Goal: Check status: Check status

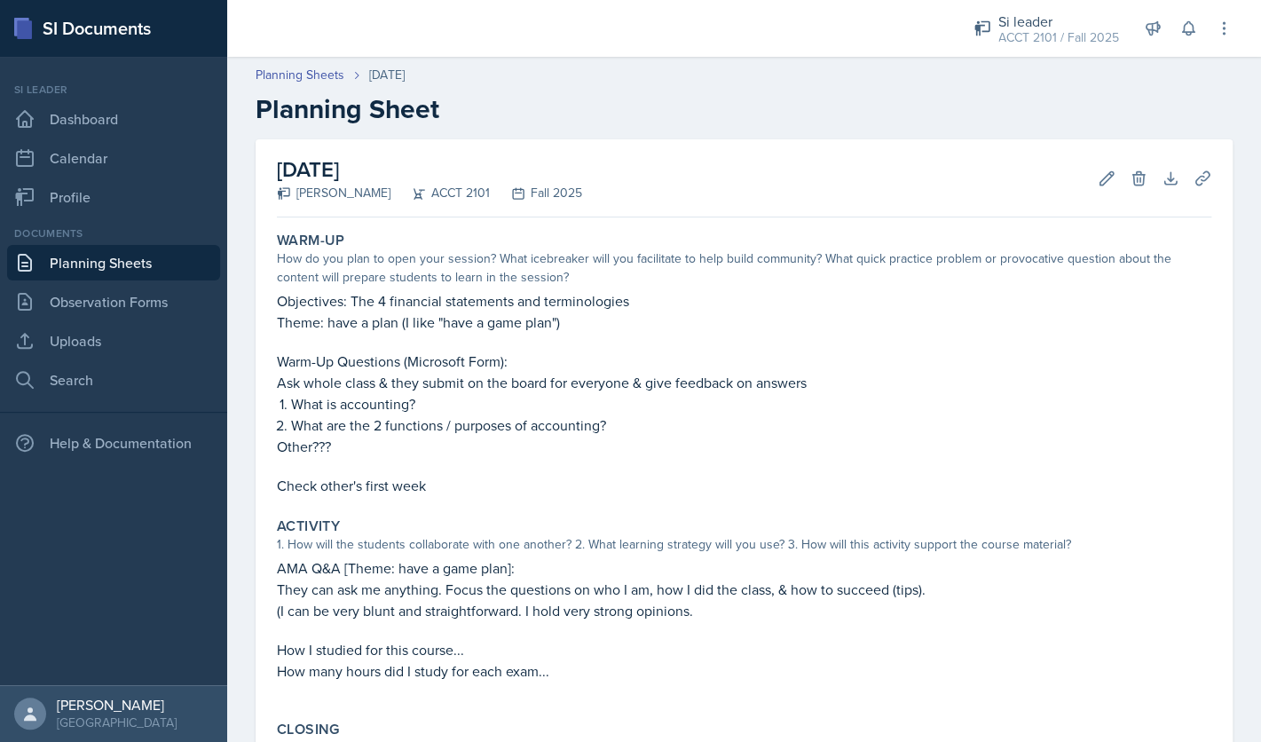
click at [182, 258] on link "Planning Sheets" at bounding box center [113, 262] width 213 height 35
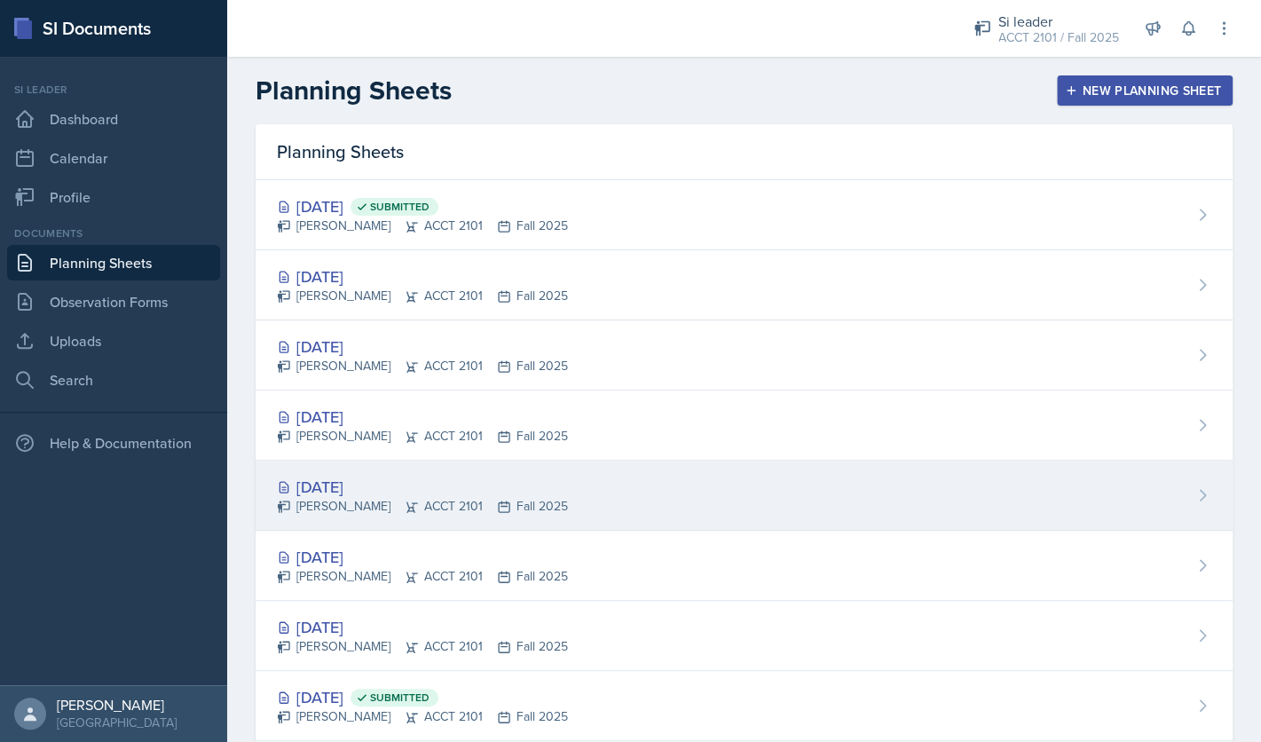
scroll to position [321, 0]
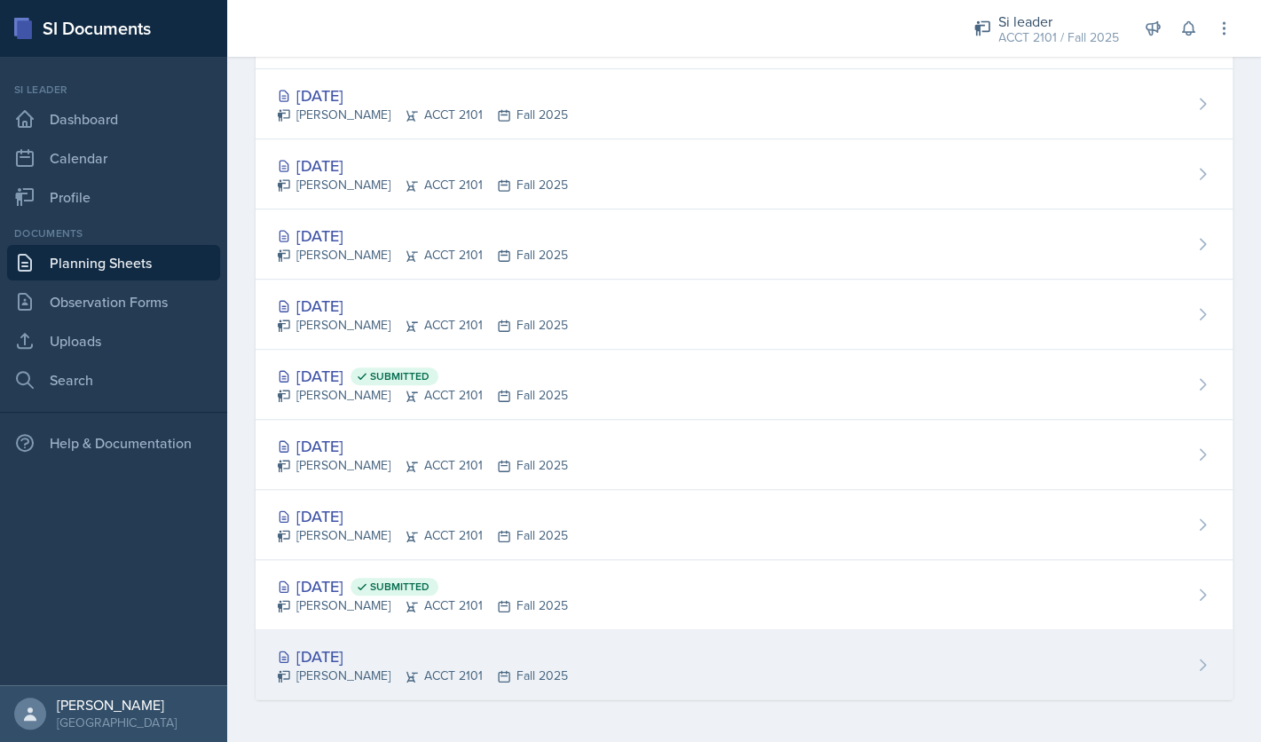
click at [372, 652] on div "[DATE]" at bounding box center [422, 656] width 291 height 24
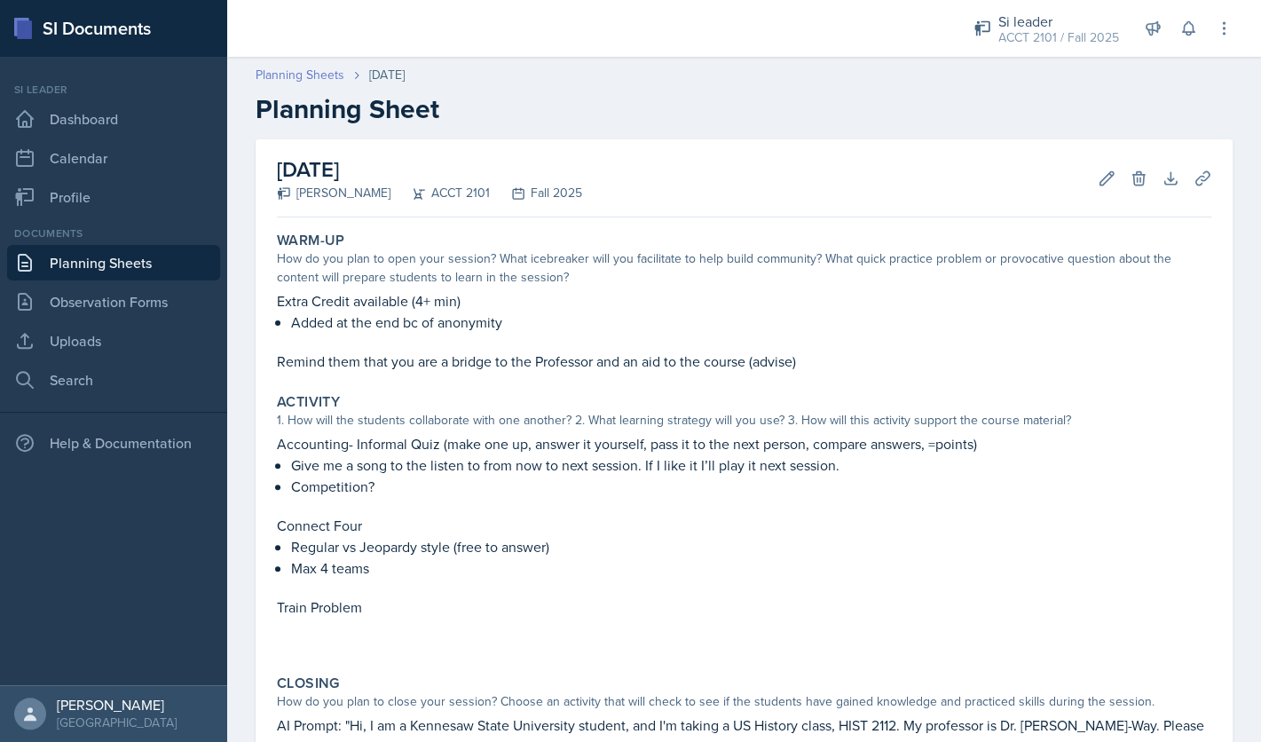
click at [304, 78] on link "Planning Sheets" at bounding box center [299, 75] width 89 height 19
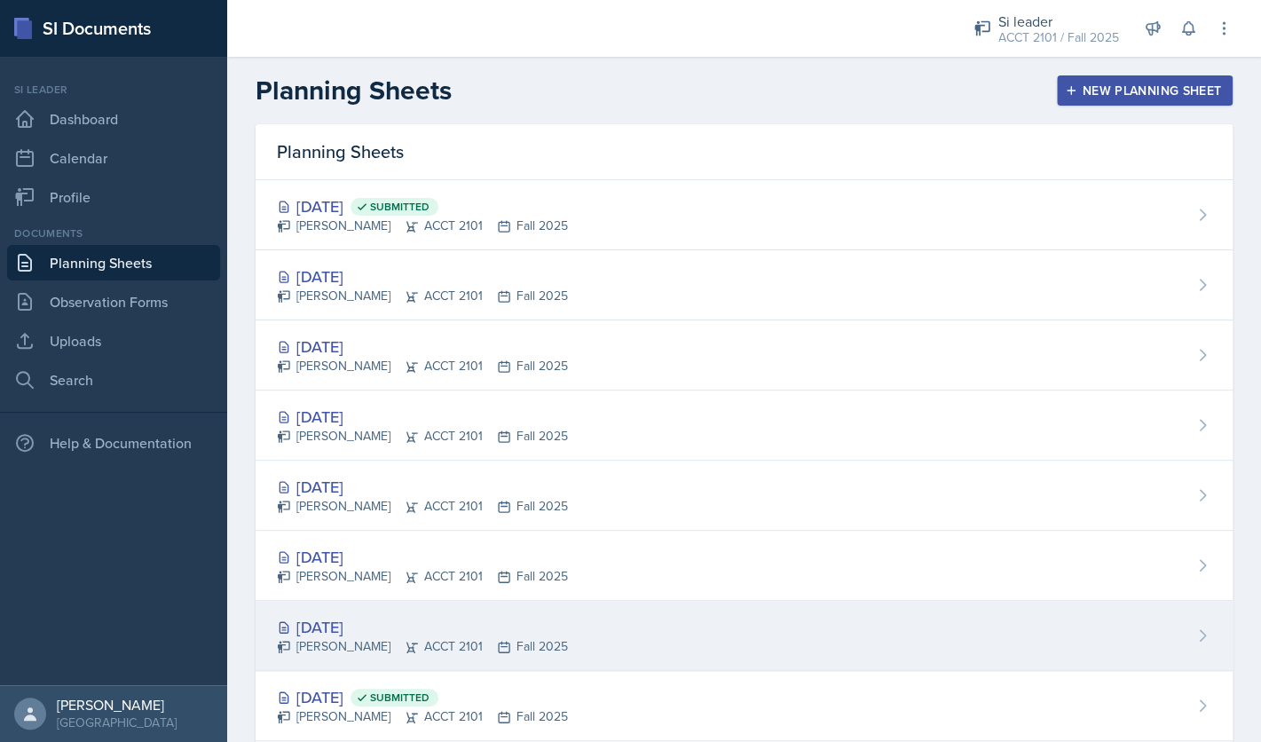
scroll to position [321, 0]
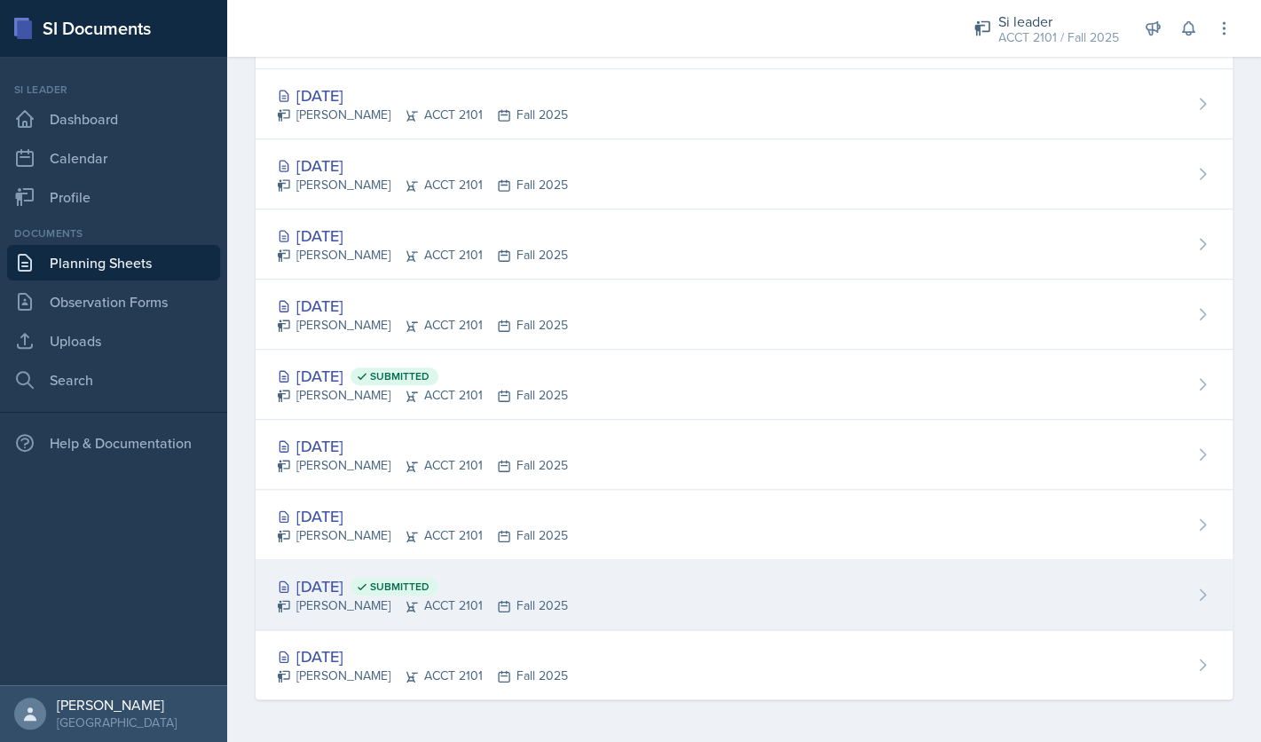
click at [360, 589] on div "[DATE] Submitted" at bounding box center [422, 586] width 291 height 24
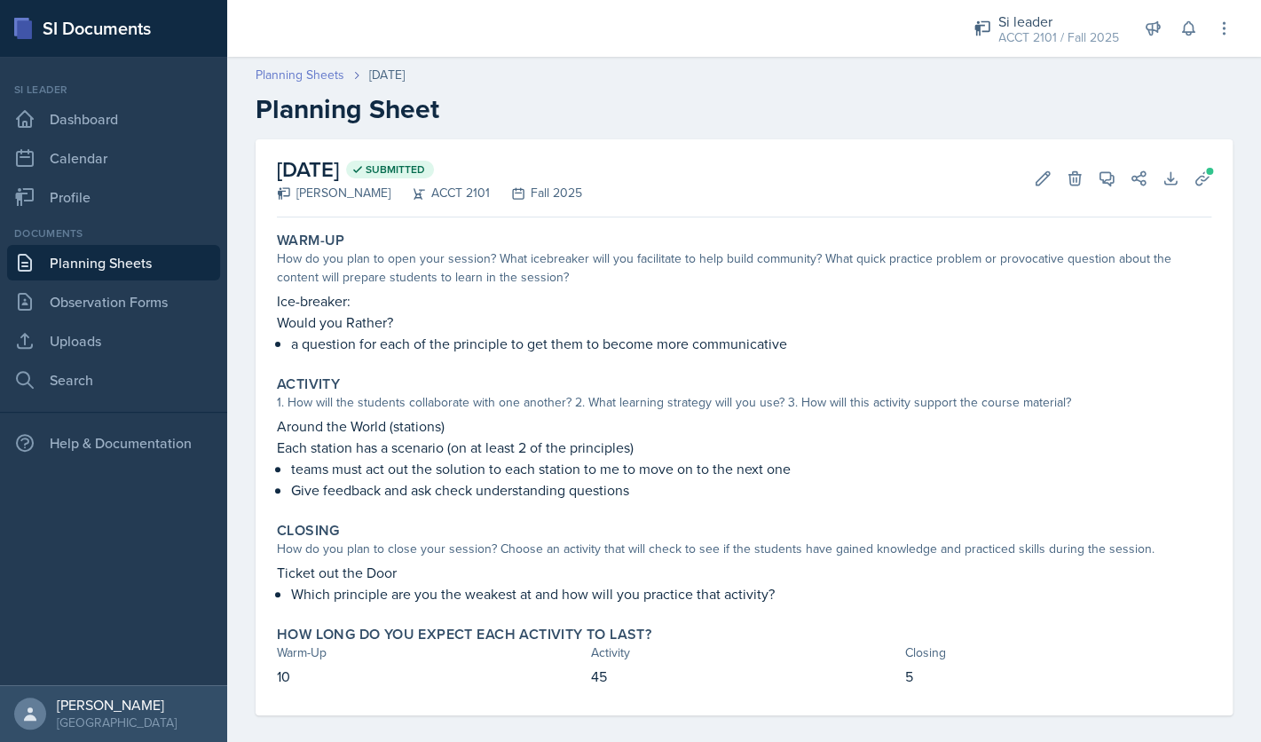
click at [300, 71] on link "Planning Sheets" at bounding box center [299, 75] width 89 height 19
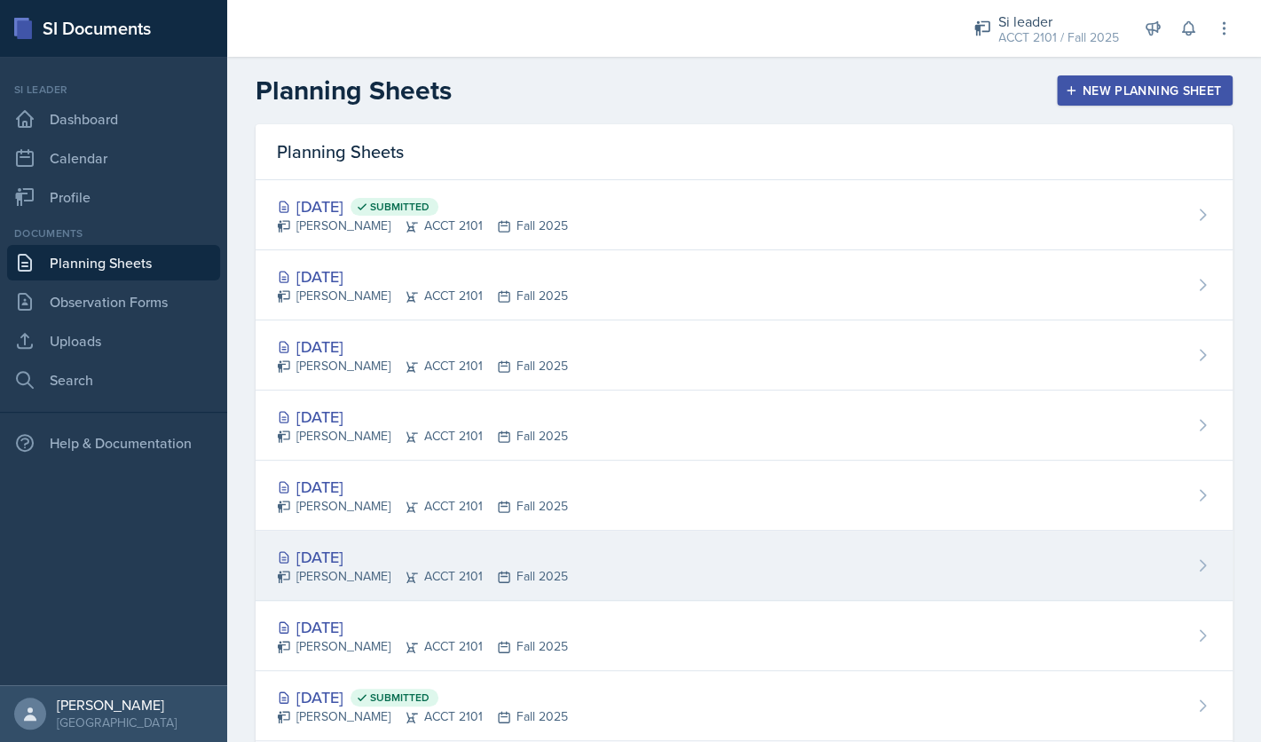
scroll to position [321, 0]
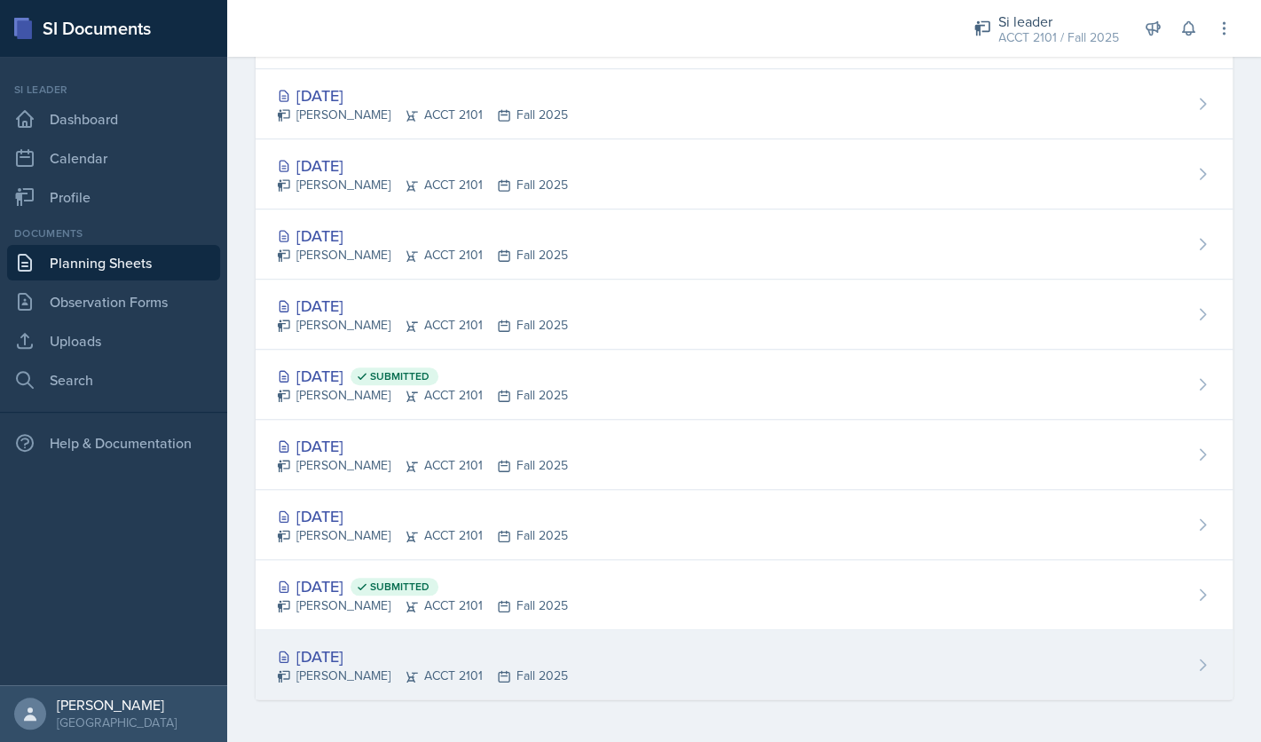
click at [342, 643] on div "[DATE] [PERSON_NAME] ACCT 2101 Fall 2025" at bounding box center [743, 664] width 977 height 69
